Goal: Navigation & Orientation: Understand site structure

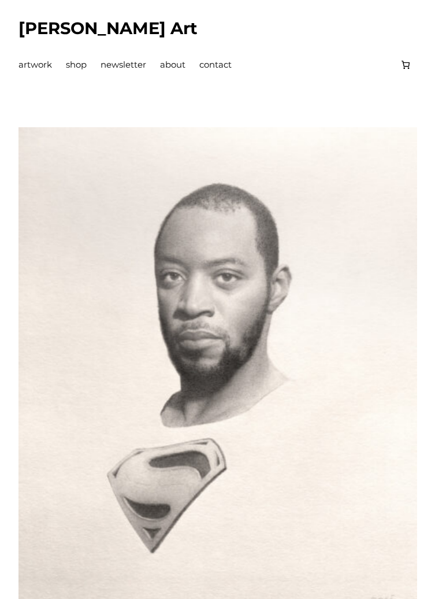
click at [186, 59] on span "about" at bounding box center [172, 64] width 25 height 11
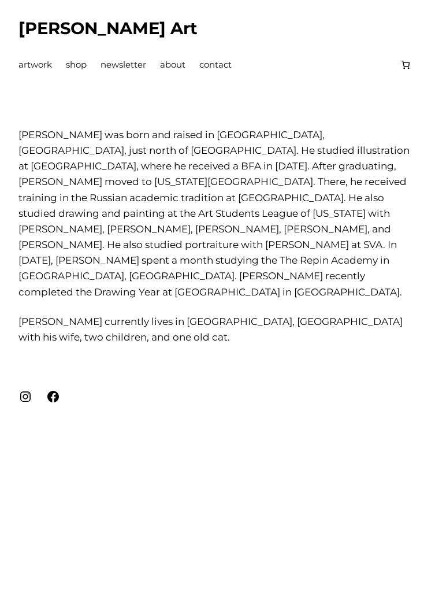
click at [87, 59] on span "shop" at bounding box center [76, 64] width 21 height 11
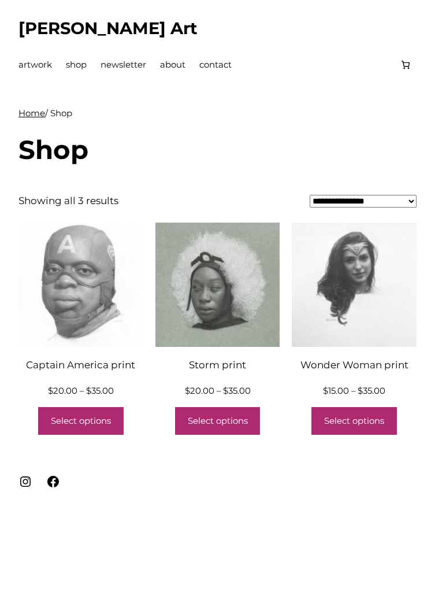
click at [52, 59] on span "artwork" at bounding box center [35, 64] width 34 height 11
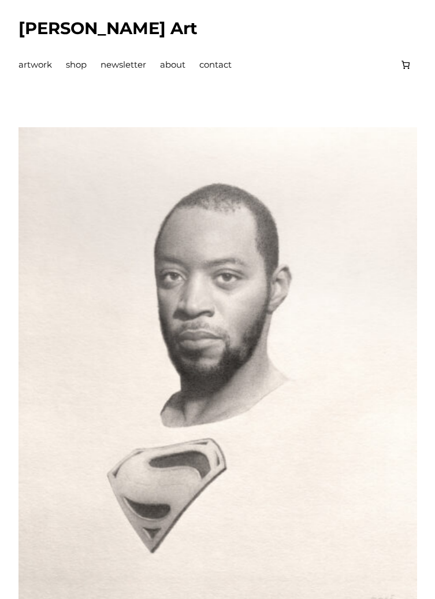
click at [87, 59] on span "shop" at bounding box center [76, 64] width 21 height 11
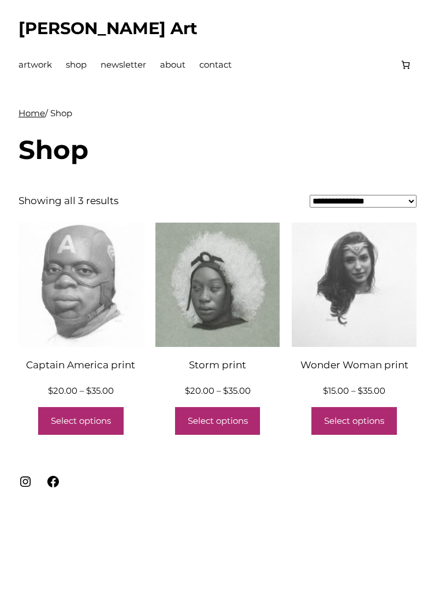
click at [146, 59] on span "newsletter" at bounding box center [124, 64] width 46 height 11
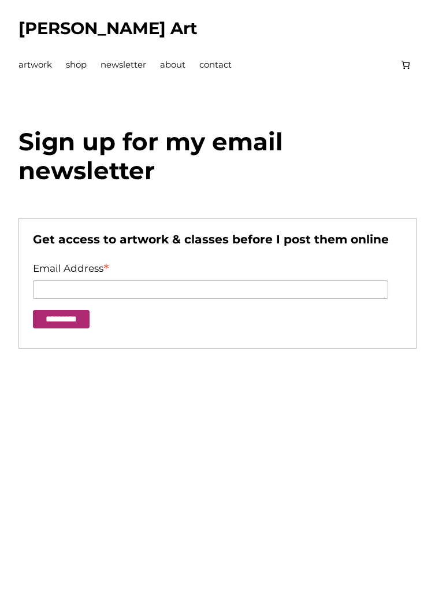
click at [186, 59] on span "about" at bounding box center [172, 64] width 25 height 11
click at [232, 59] on span "contact" at bounding box center [215, 64] width 32 height 11
